Goal: Transaction & Acquisition: Subscribe to service/newsletter

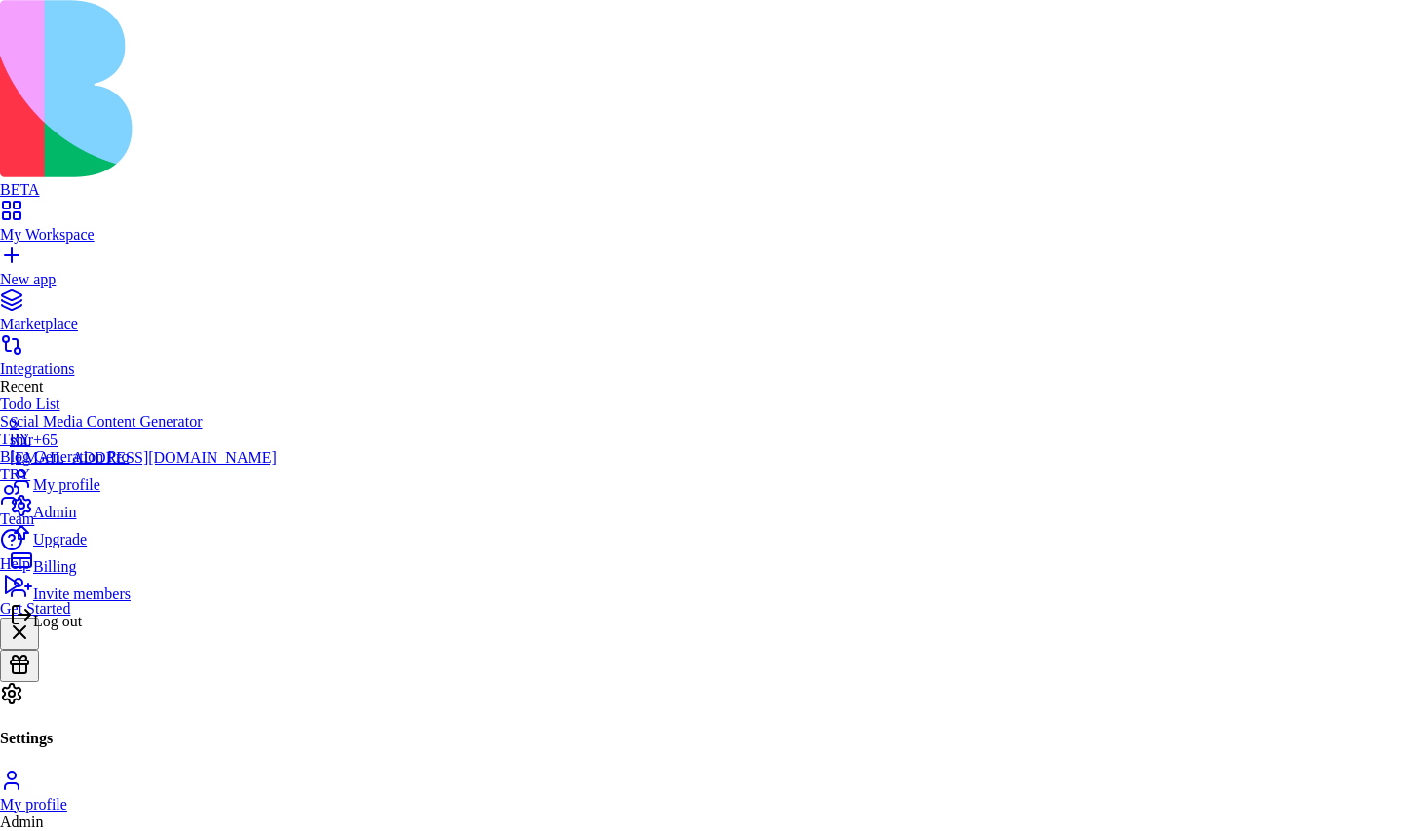
click at [78, 548] on span "Upgrade" at bounding box center [60, 539] width 54 height 17
